Goal: Information Seeking & Learning: Find specific fact

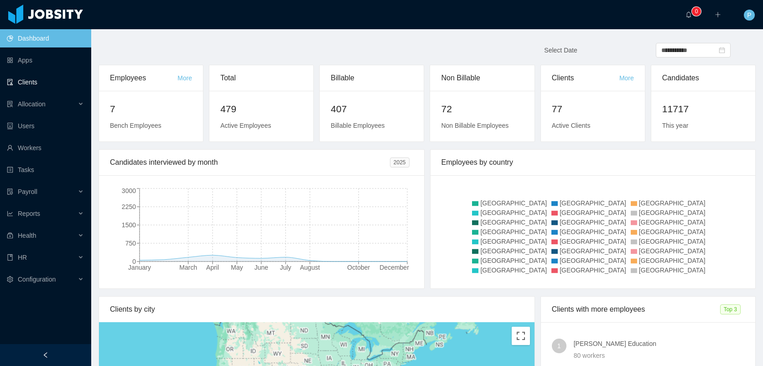
click at [75, 78] on link "Clients" at bounding box center [45, 82] width 77 height 18
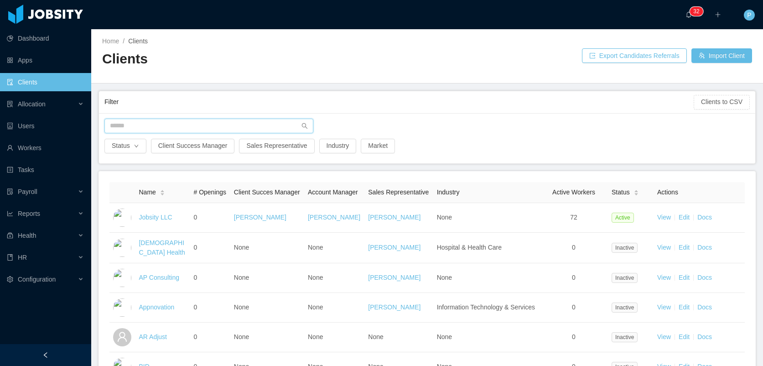
click at [166, 122] on input "text" at bounding box center [208, 126] width 209 height 15
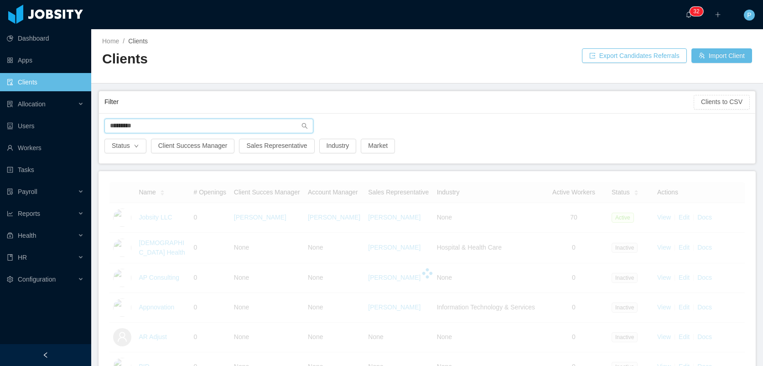
type input "*********"
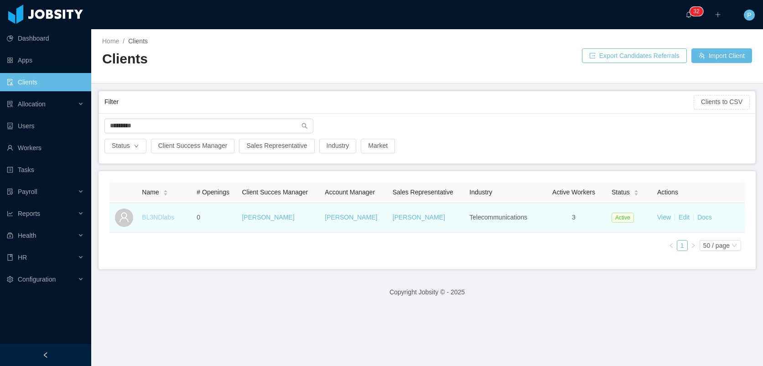
click at [167, 215] on link "BL3NDlabs" at bounding box center [158, 216] width 32 height 7
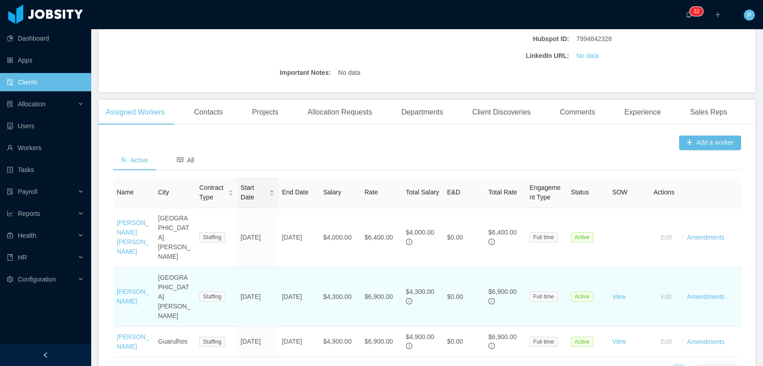
scroll to position [255, 0]
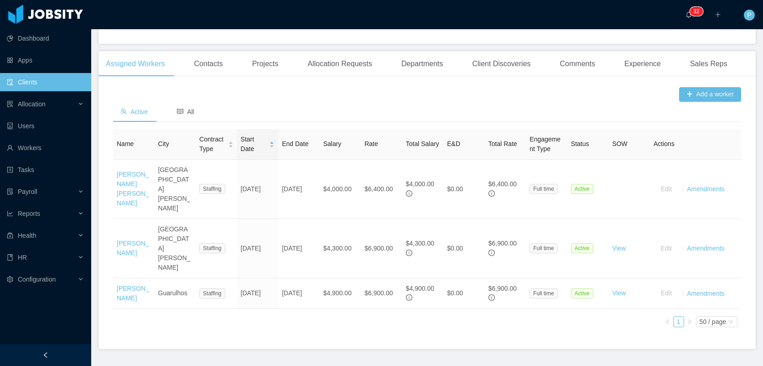
click at [128, 239] on link "[PERSON_NAME]" at bounding box center [133, 247] width 32 height 17
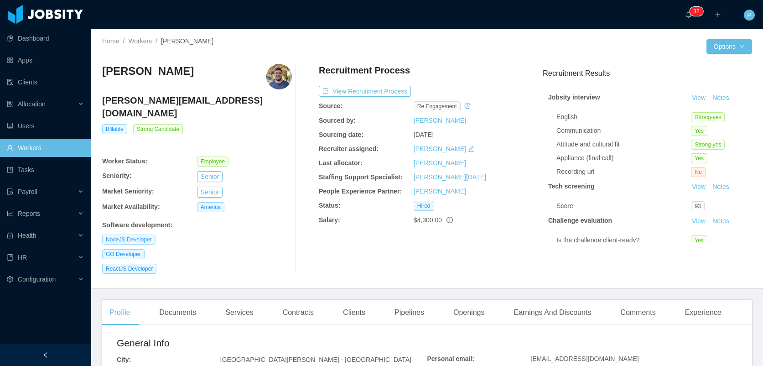
click at [135, 234] on span "NodeJS Developer" at bounding box center [128, 239] width 53 height 10
copy span "NodeJS Developer"
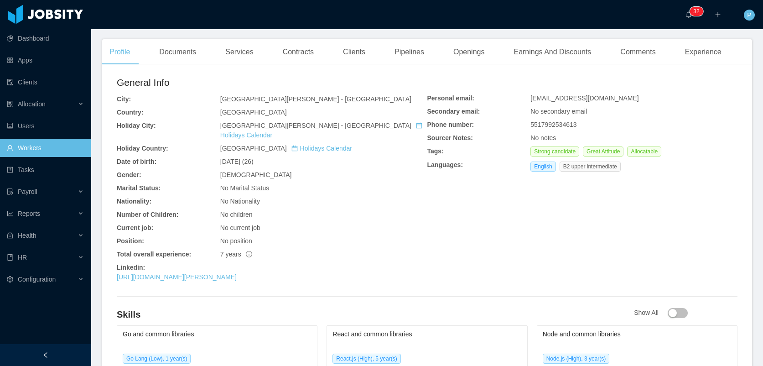
scroll to position [111, 0]
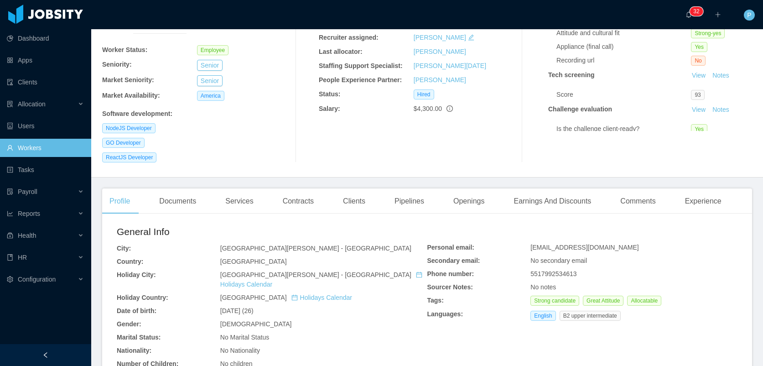
click at [355, 195] on div "Clients" at bounding box center [354, 201] width 37 height 26
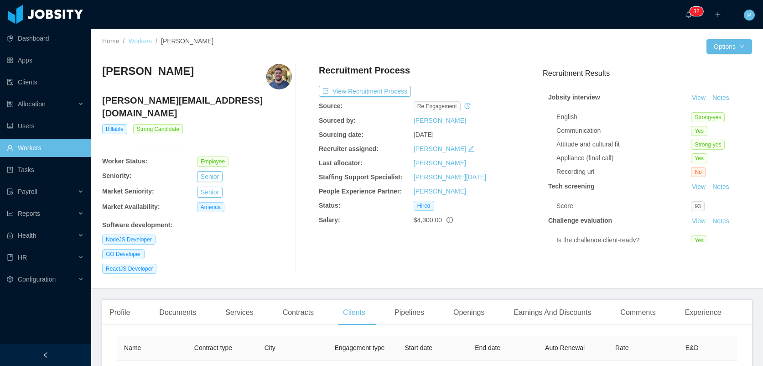
click at [137, 38] on link "Workers" at bounding box center [140, 40] width 24 height 7
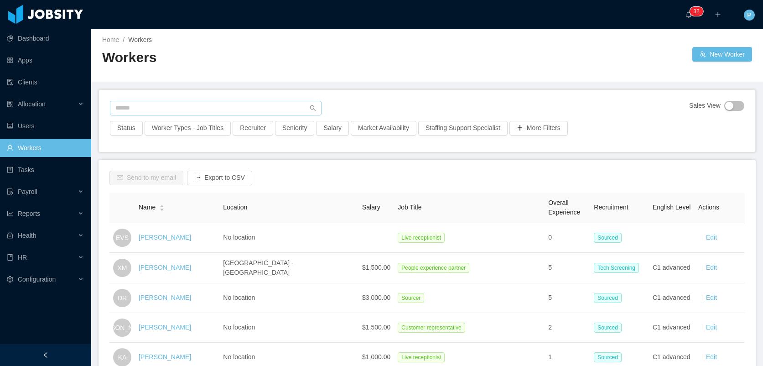
scroll to position [6, 0]
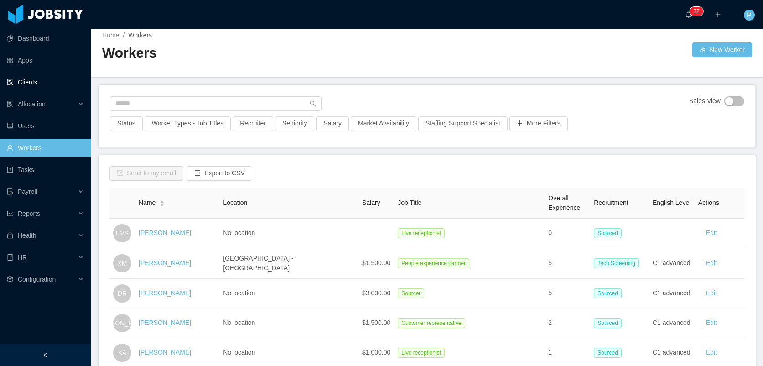
click at [55, 84] on link "Clients" at bounding box center [45, 82] width 77 height 18
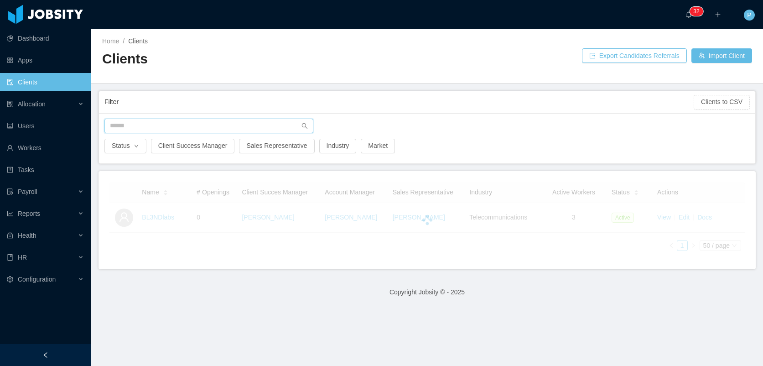
click at [154, 125] on input "text" at bounding box center [208, 126] width 209 height 15
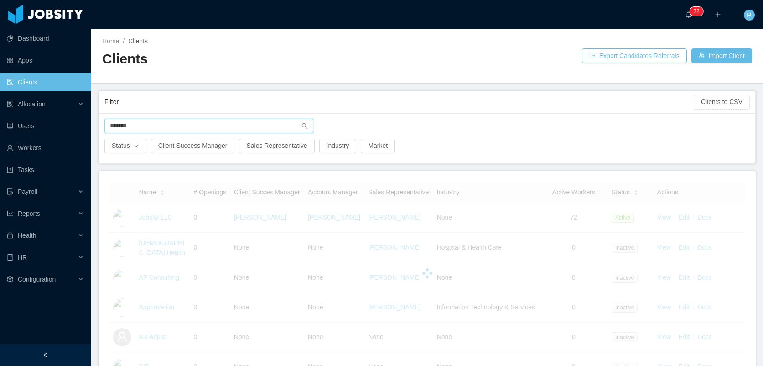
type input "*******"
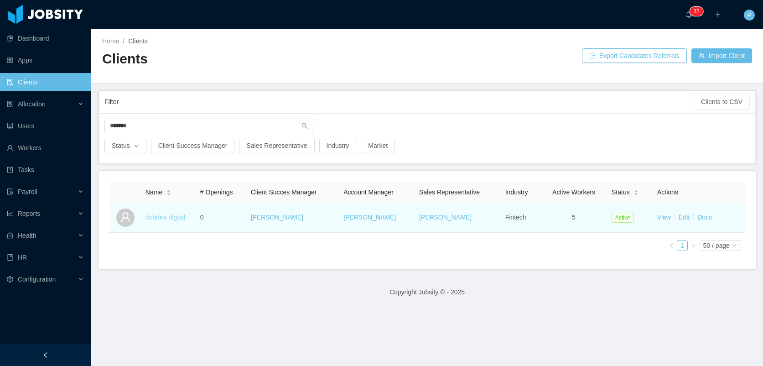
click at [166, 218] on link "dolabra digital" at bounding box center [165, 216] width 40 height 7
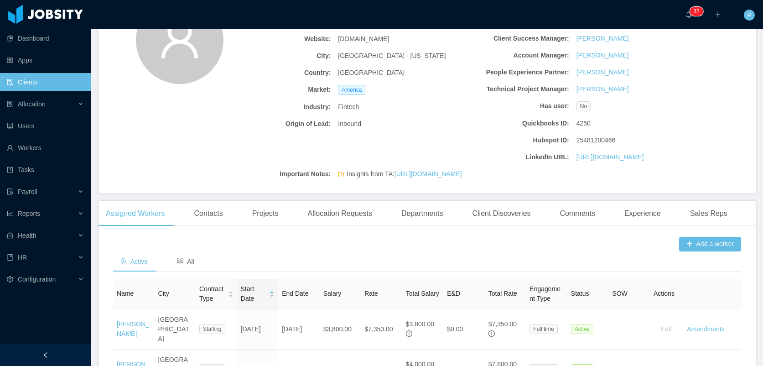
scroll to position [306, 0]
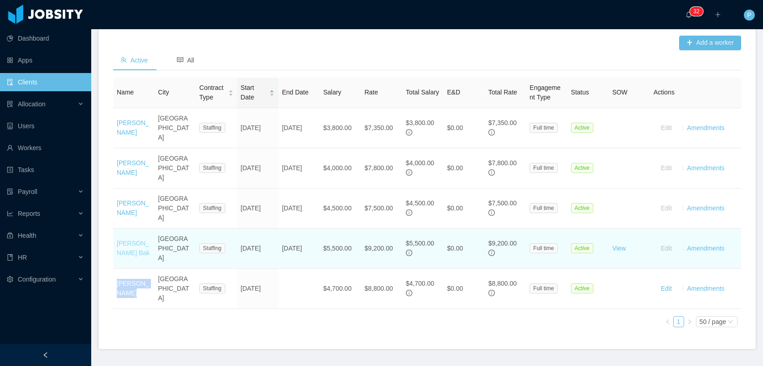
click at [130, 239] on link "[PERSON_NAME] Bak" at bounding box center [133, 247] width 33 height 17
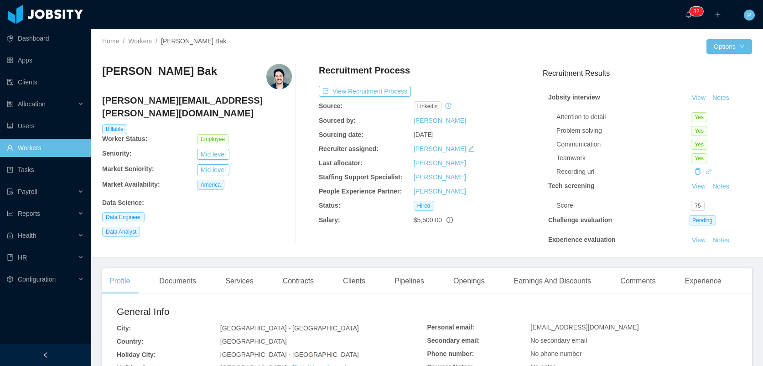
drag, startPoint x: 470, startPoint y: 111, endPoint x: 453, endPoint y: 111, distance: 16.9
click at [470, 111] on div "linkedin" at bounding box center [461, 106] width 95 height 10
click at [127, 212] on span "Data Engineer" at bounding box center [123, 217] width 42 height 10
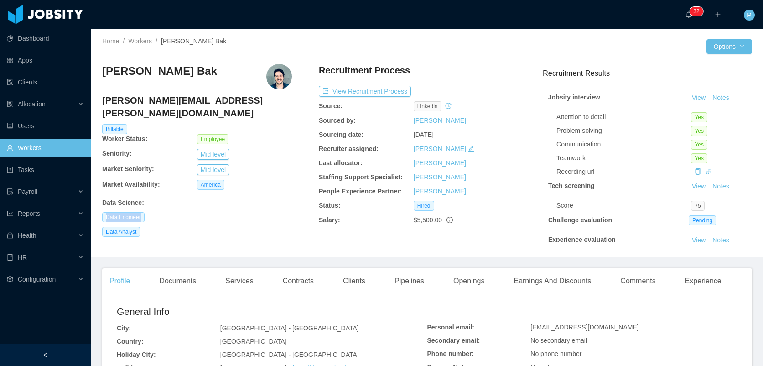
copy span "Data Engineer"
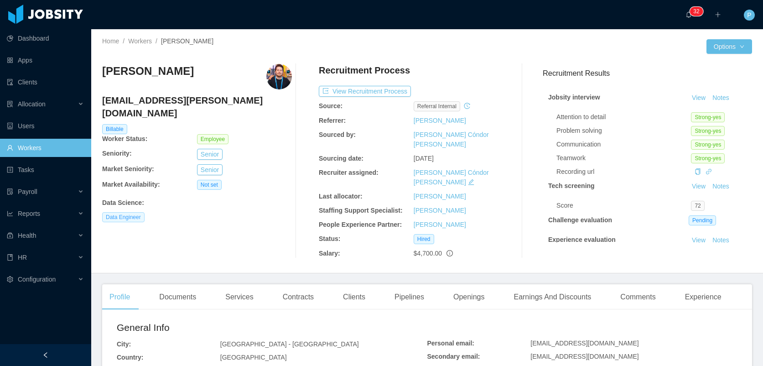
click at [133, 212] on span "Data Engineer" at bounding box center [123, 217] width 42 height 10
copy span "Data Engineer"
